Goal: Navigation & Orientation: Understand site structure

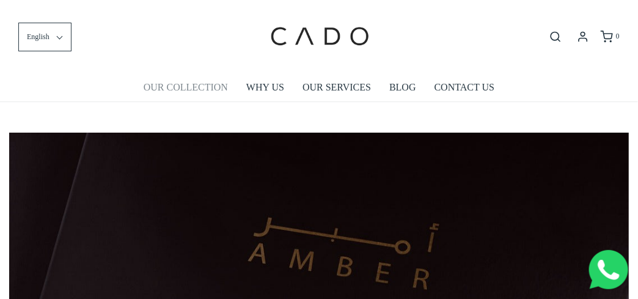
click at [179, 87] on link "OUR COLLECTION" at bounding box center [186, 87] width 84 height 28
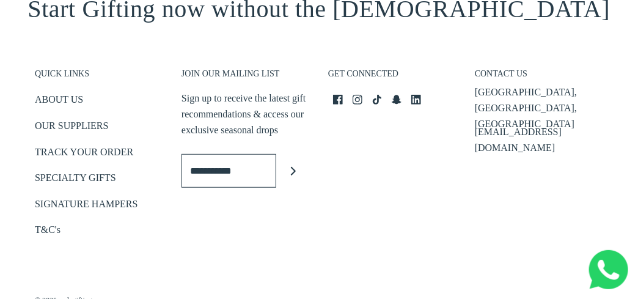
scroll to position [1601, 0]
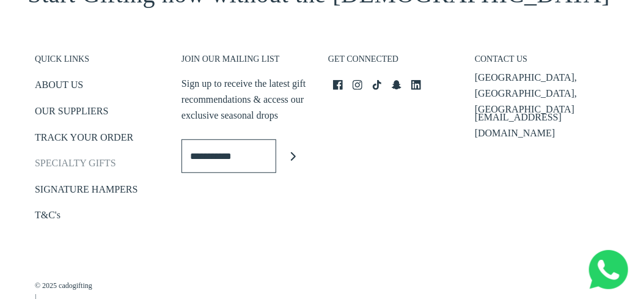
click at [55, 162] on link "SPECIALTY GIFTS" at bounding box center [75, 165] width 81 height 20
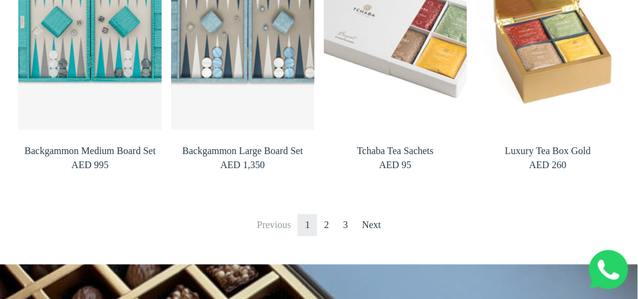
scroll to position [977, 0]
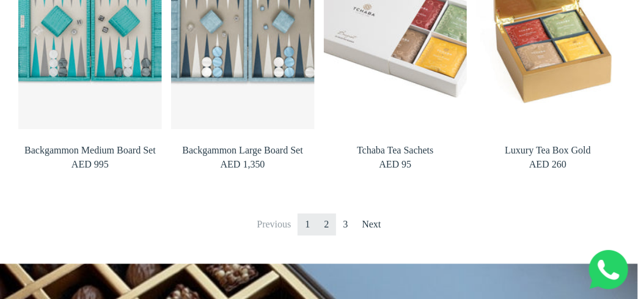
click at [329, 224] on link "2" at bounding box center [327, 224] width 20 height 22
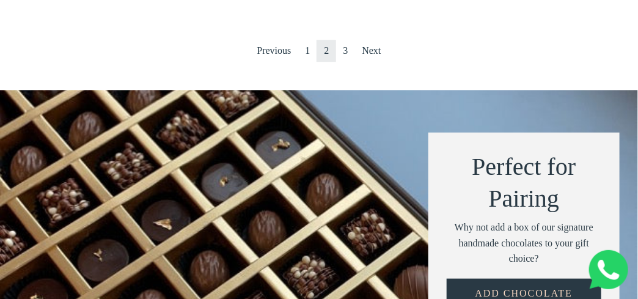
scroll to position [1149, 0]
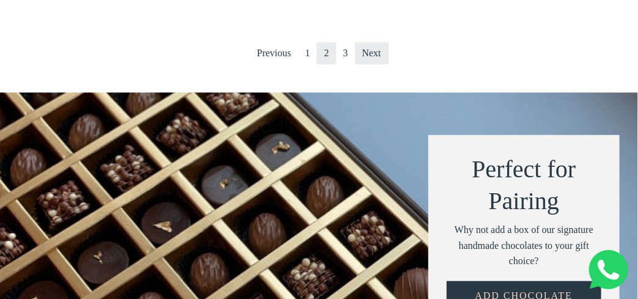
click at [372, 48] on link "Next" at bounding box center [372, 53] width 34 height 22
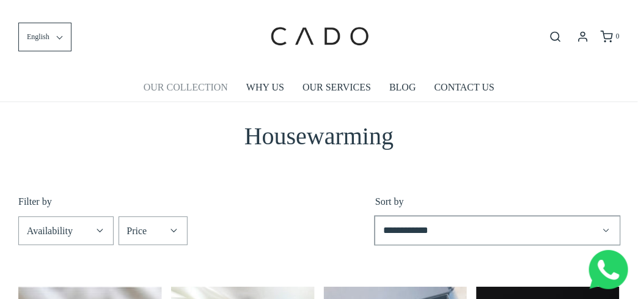
click at [191, 88] on link "OUR COLLECTION" at bounding box center [186, 87] width 84 height 28
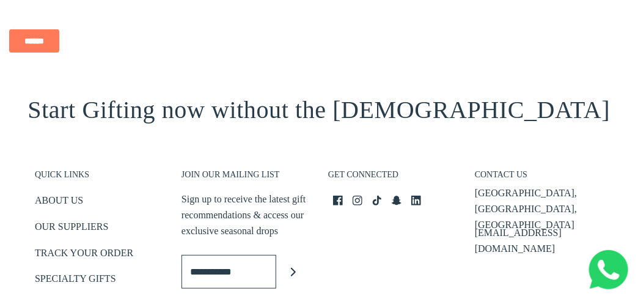
scroll to position [1584, 0]
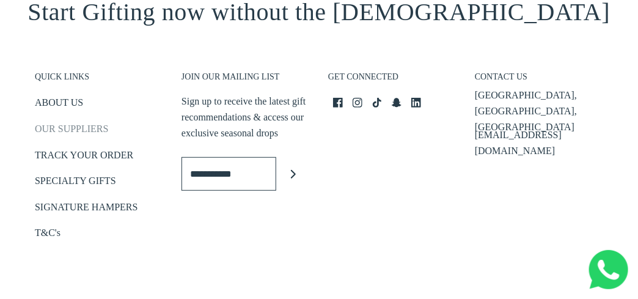
click at [57, 127] on link "OUR SUPPLIERS" at bounding box center [71, 131] width 73 height 20
